Goal: Transaction & Acquisition: Purchase product/service

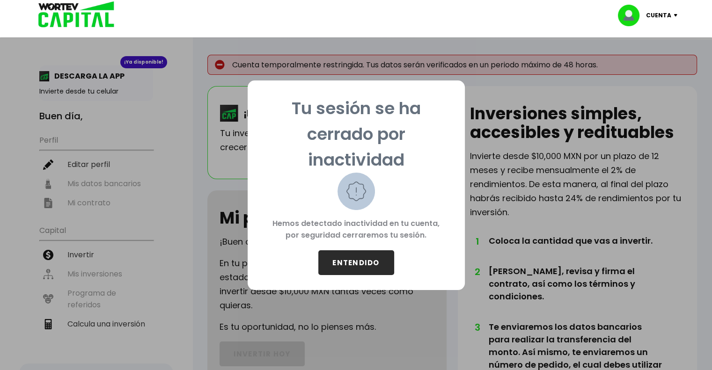
click at [354, 258] on button "ENTENDIDO" at bounding box center [356, 263] width 76 height 25
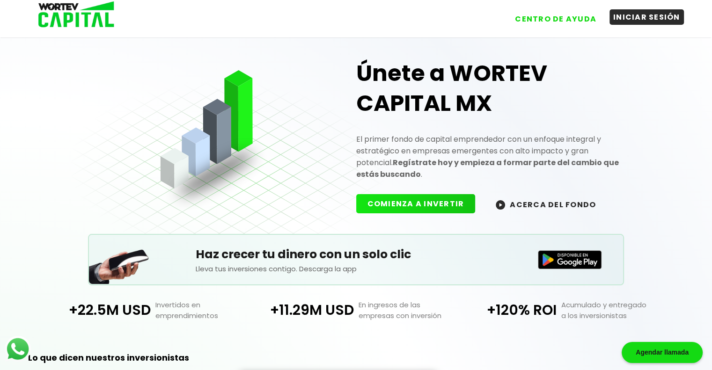
click at [643, 16] on button "INICIAR SESIÓN" at bounding box center [647, 16] width 74 height 15
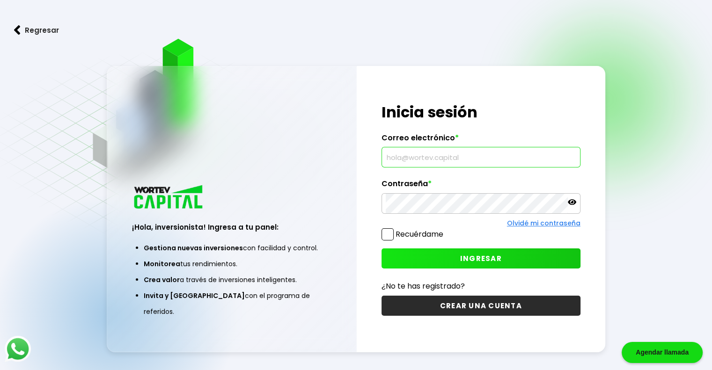
click at [479, 157] on input "text" at bounding box center [481, 158] width 191 height 20
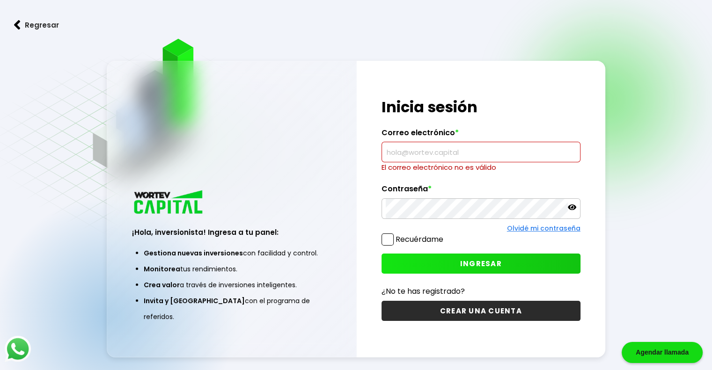
type input "[EMAIL_ADDRESS][DOMAIN_NAME]"
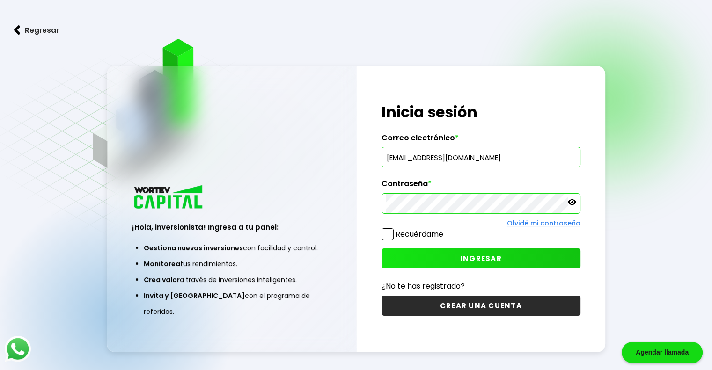
click at [385, 236] on span at bounding box center [388, 235] width 12 height 12
click at [445, 230] on input "Recuérdame" at bounding box center [445, 230] width 0 height 0
click at [404, 256] on button "INGRESAR" at bounding box center [481, 259] width 199 height 20
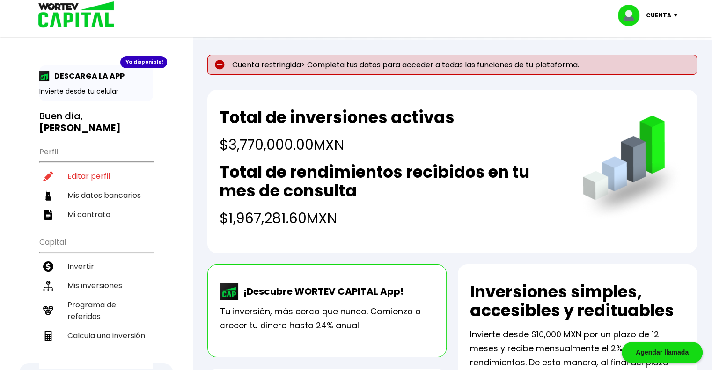
click at [266, 59] on p "Cuenta restringida> Completa tus datos para acceder a todas las funciones de tu…" at bounding box center [452, 65] width 490 height 20
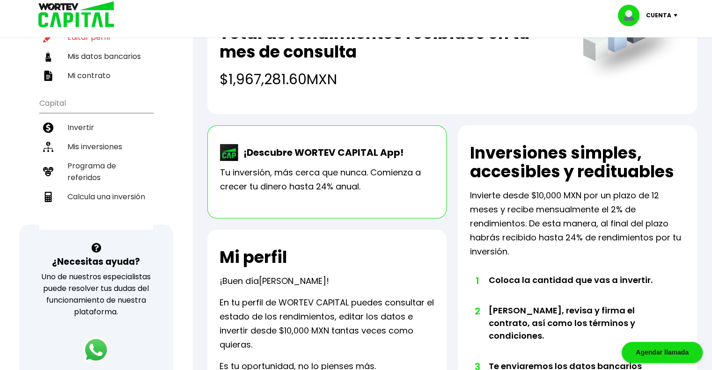
scroll to position [1, 0]
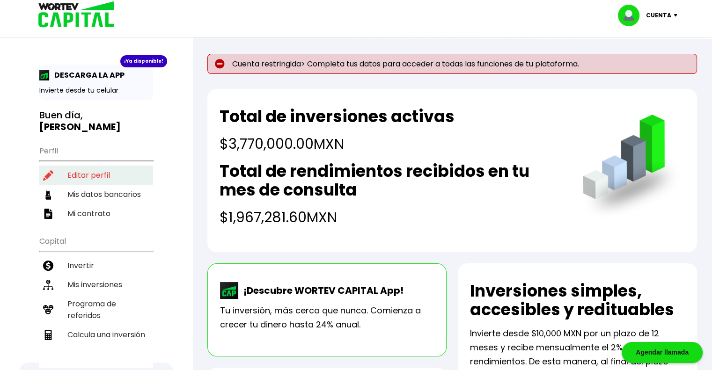
click at [100, 166] on li "Editar perfil" at bounding box center [96, 175] width 114 height 19
select select "Hombre"
select select "Primaria"
select select "MX"
select select "Banamex"
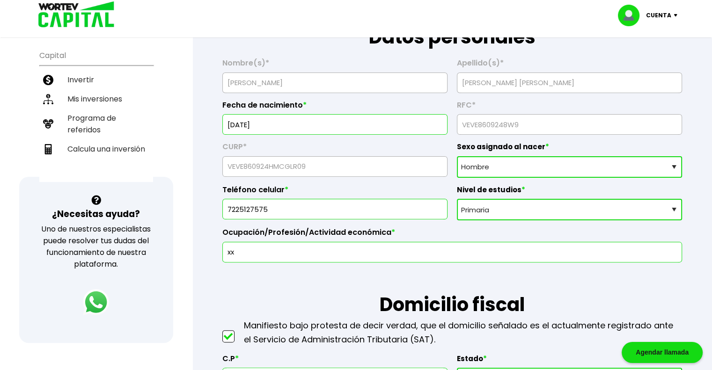
scroll to position [187, 0]
click at [547, 209] on select "Nivel de estudios Primaria Secundaria Bachillerato Licenciatura Posgrado" at bounding box center [569, 210] width 225 height 22
select select "Posgrado"
click at [457, 199] on select "Nivel de estudios Primaria Secundaria Bachillerato Licenciatura Posgrado" at bounding box center [569, 210] width 225 height 22
drag, startPoint x: 336, startPoint y: 250, endPoint x: 187, endPoint y: 251, distance: 148.9
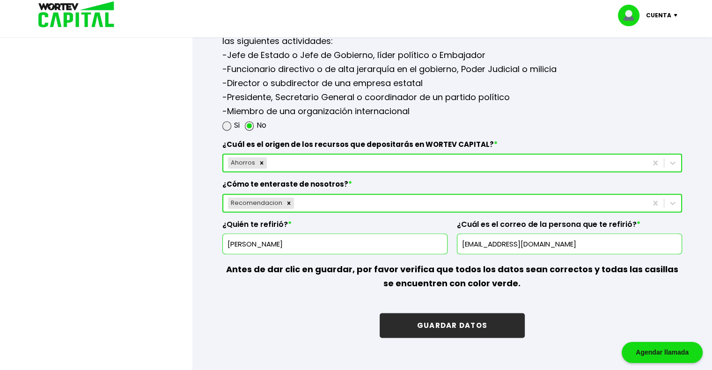
scroll to position [1326, 0]
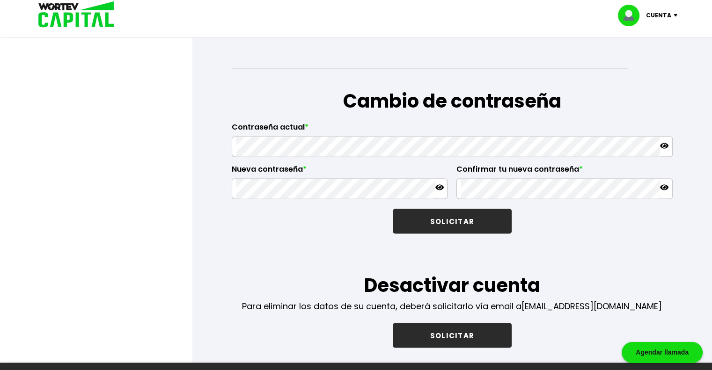
type input "Ingeniero"
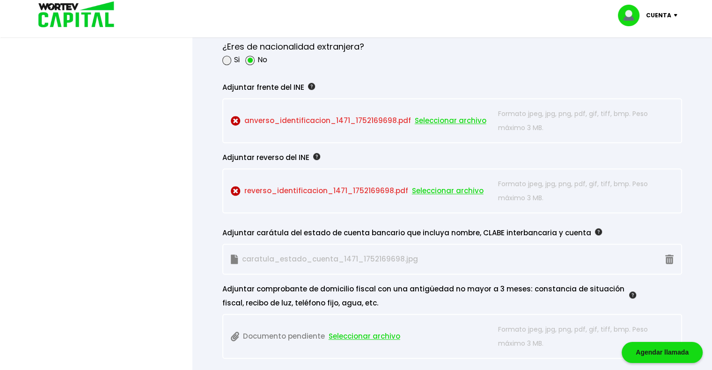
scroll to position [817, 0]
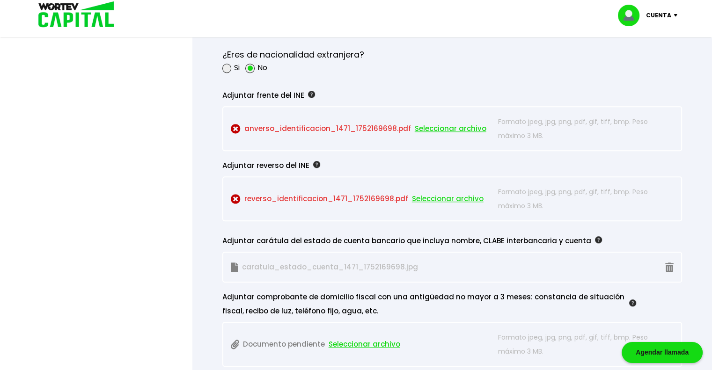
click at [450, 122] on span "Seleccionar archivo" at bounding box center [451, 129] width 72 height 14
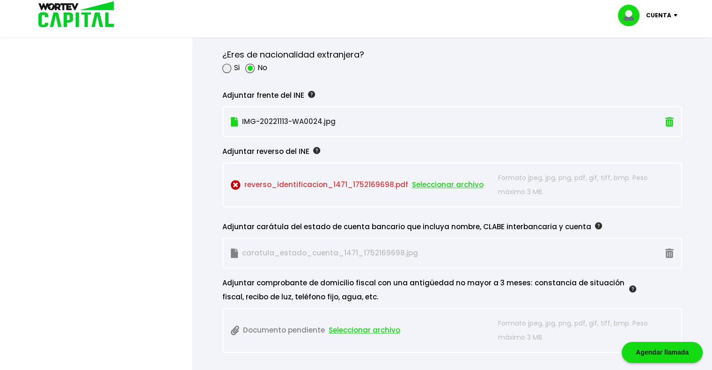
click at [463, 183] on span "Seleccionar archivo" at bounding box center [448, 185] width 72 height 14
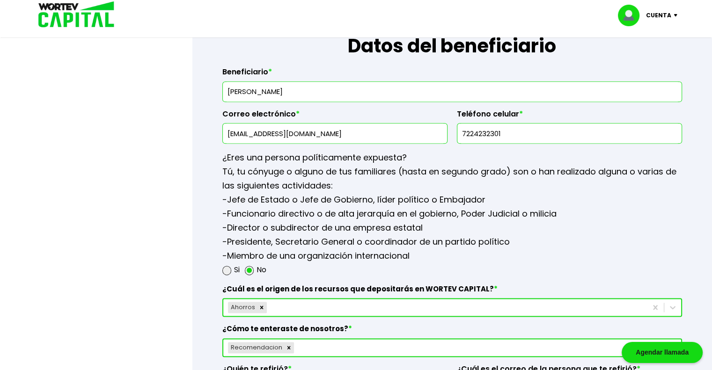
scroll to position [1145, 0]
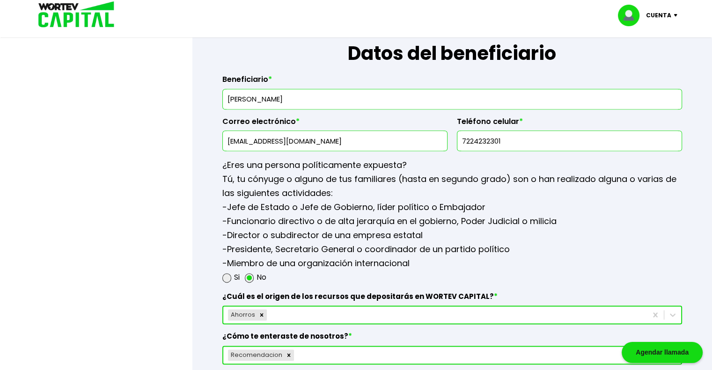
drag, startPoint x: 351, startPoint y: 89, endPoint x: 190, endPoint y: 91, distance: 161.1
type input "[PERSON_NAME]"
drag, startPoint x: 339, startPoint y: 140, endPoint x: 101, endPoint y: 140, distance: 237.9
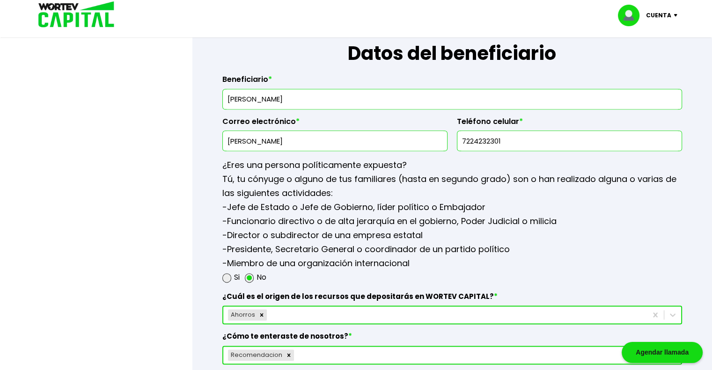
type input "[EMAIL_ADDRESS][DOMAIN_NAME]"
drag, startPoint x: 469, startPoint y: 128, endPoint x: 392, endPoint y: 126, distance: 76.8
click at [392, 126] on div "Beneficiario * [PERSON_NAME] Correo electrónico * [EMAIL_ADDRESS][DOMAIN_NAME] …" at bounding box center [452, 109] width 460 height 84
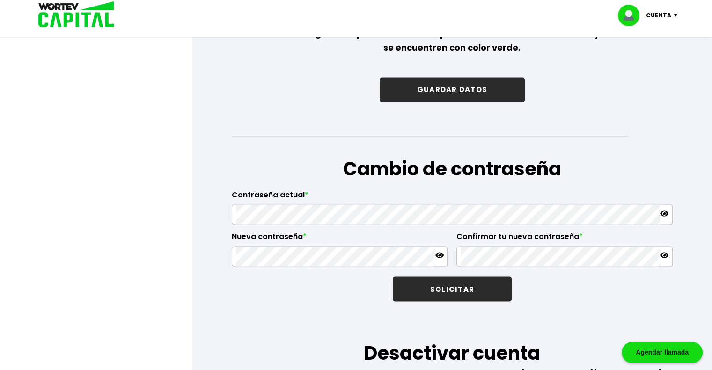
scroll to position [1520, 0]
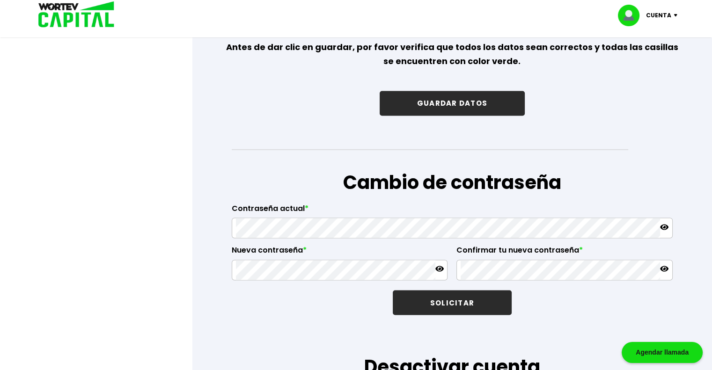
type input "7224243018"
click at [482, 98] on button "GUARDAR DATOS" at bounding box center [452, 103] width 145 height 25
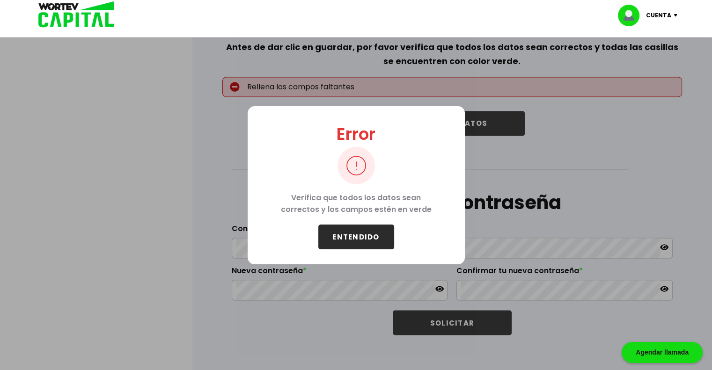
click at [364, 239] on button "ENTENDIDO" at bounding box center [356, 237] width 76 height 25
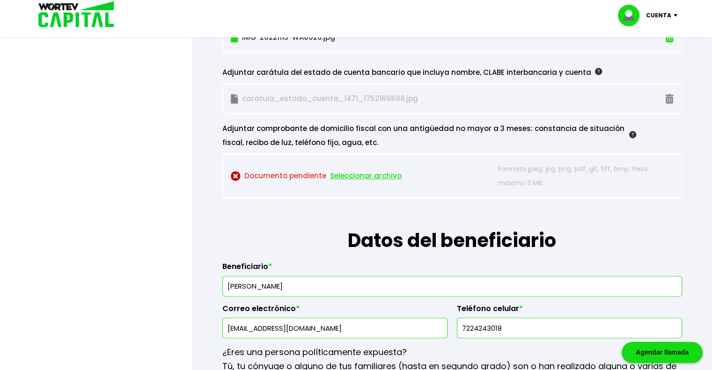
scroll to position [911, 0]
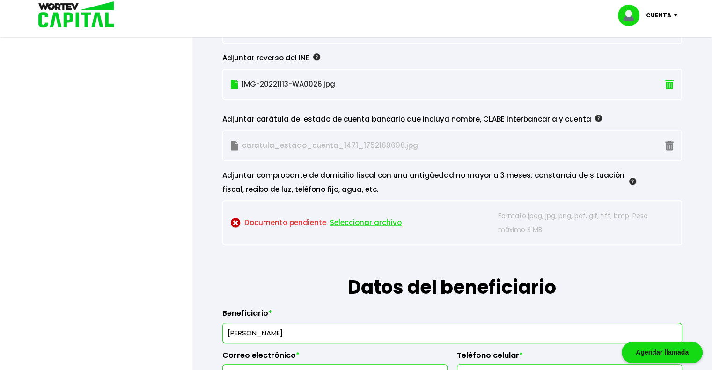
click at [354, 219] on span "Seleccionar archivo" at bounding box center [366, 223] width 72 height 14
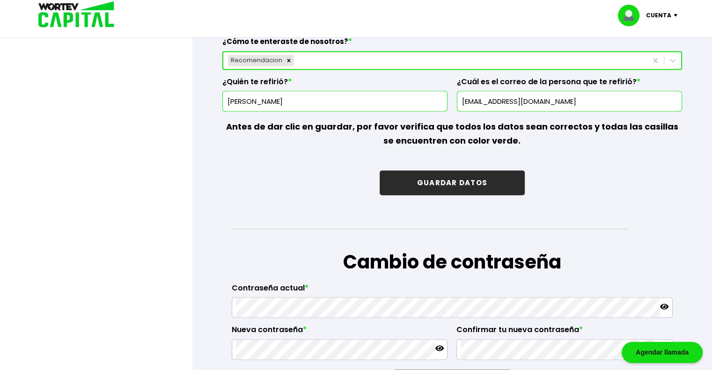
scroll to position [1427, 0]
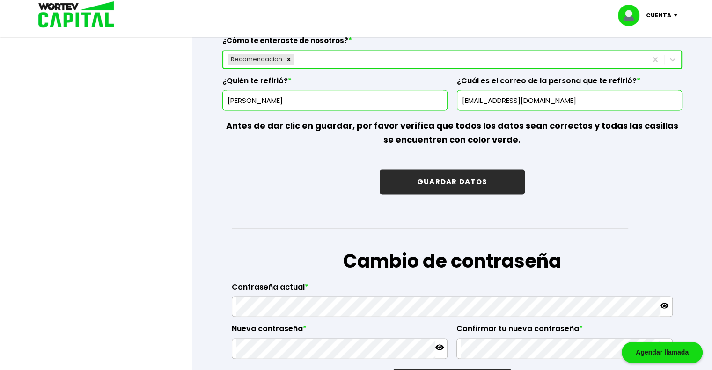
click at [455, 181] on button "GUARDAR DATOS" at bounding box center [452, 182] width 145 height 25
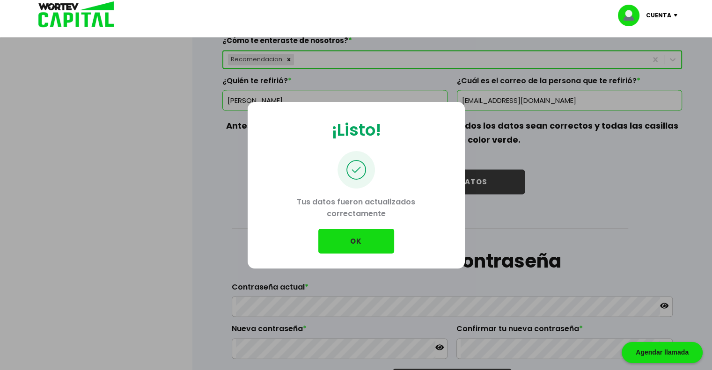
click at [372, 237] on button "OK" at bounding box center [356, 241] width 76 height 25
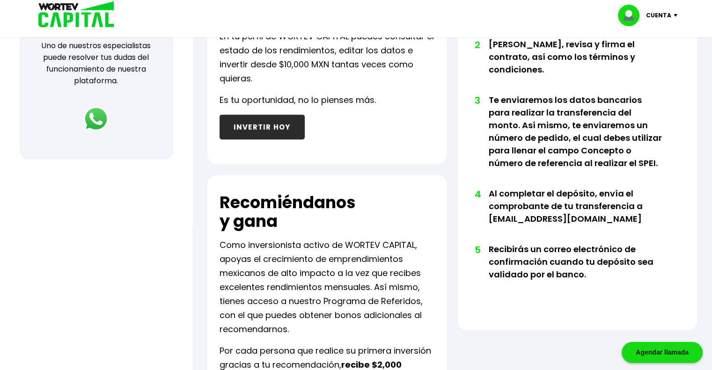
scroll to position [370, 0]
click at [270, 117] on button "INVERTIR HOY" at bounding box center [262, 127] width 85 height 25
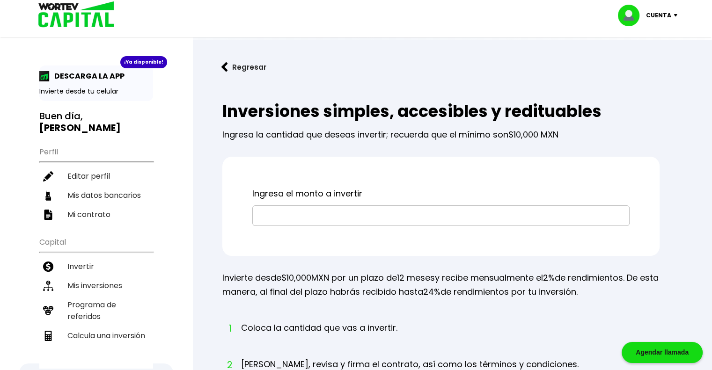
click at [329, 211] on input "text" at bounding box center [441, 216] width 369 height 20
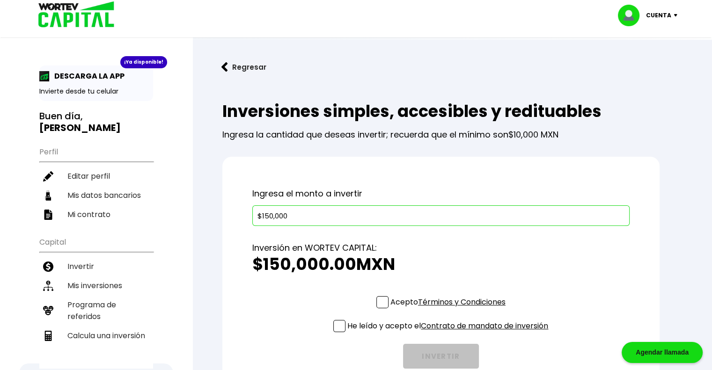
type input "$150,000"
click at [381, 297] on span at bounding box center [383, 302] width 12 height 12
click at [450, 310] on input "Acepto Términos y Condiciones" at bounding box center [450, 310] width 0 height 0
click at [338, 325] on span at bounding box center [339, 326] width 12 height 12
click at [450, 333] on input "He leído y acepto el Contrato de mandato de inversión" at bounding box center [450, 333] width 0 height 0
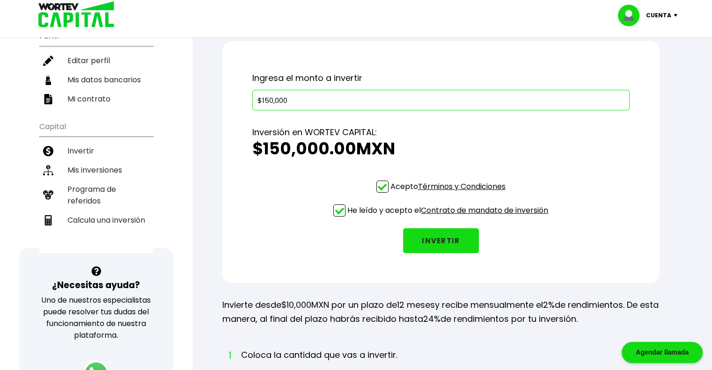
scroll to position [128, 0]
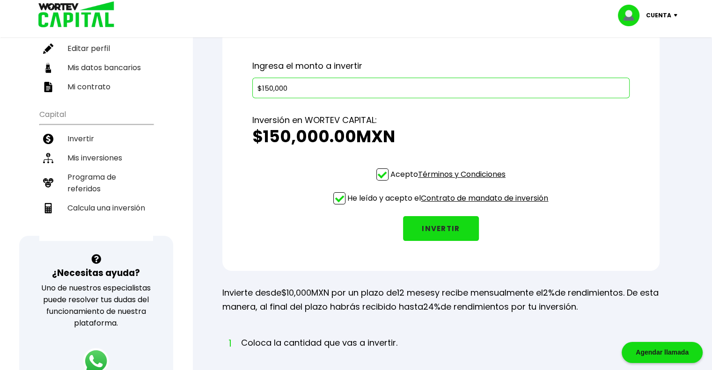
click at [453, 223] on button "INVERTIR" at bounding box center [441, 228] width 76 height 25
